Goal: Task Accomplishment & Management: Use online tool/utility

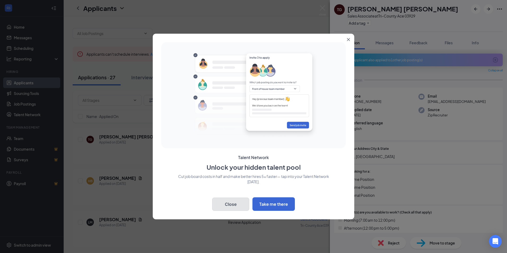
click at [225, 200] on button "Close" at bounding box center [230, 203] width 37 height 13
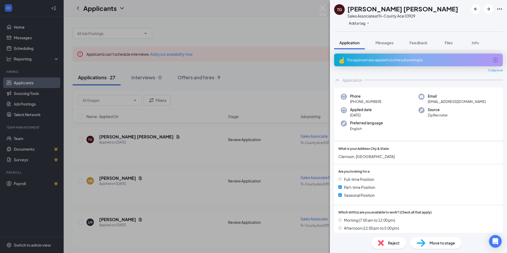
click at [274, 25] on div "[PERSON_NAME] Sales Associate at Tri-County Ace 03929 Add a tag Application Mes…" at bounding box center [253, 126] width 507 height 253
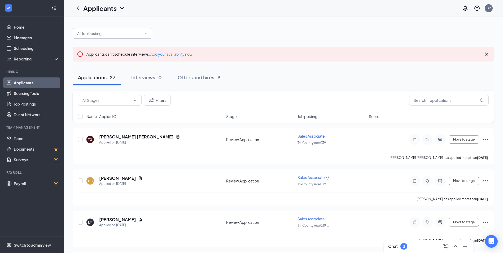
click at [147, 35] on icon "ChevronDown" at bounding box center [145, 33] width 4 height 4
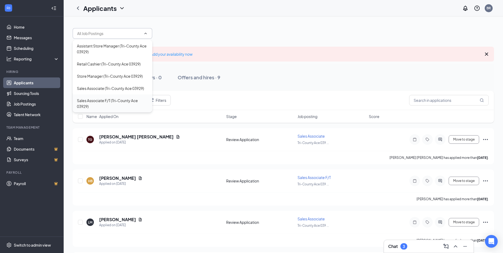
click at [94, 100] on div "Sales Associate F/T (Tri-County Ace 03929)" at bounding box center [112, 104] width 71 height 12
type input "Sales Associate F/T (Tri-County Ace 03929)"
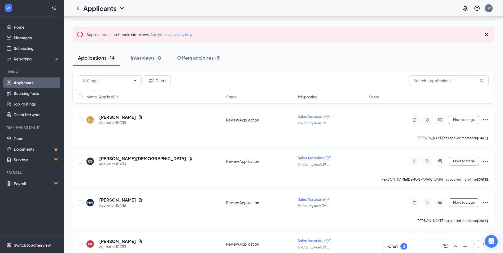
scroll to position [29, 0]
click at [135, 80] on icon "ChevronDown" at bounding box center [135, 81] width 4 height 4
click at [92, 93] on div "Review Application (14)" at bounding box center [102, 94] width 40 height 6
type input "Review Application (14)"
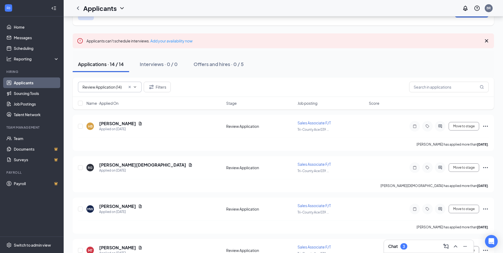
scroll to position [0, 0]
